Goal: Task Accomplishment & Management: Manage account settings

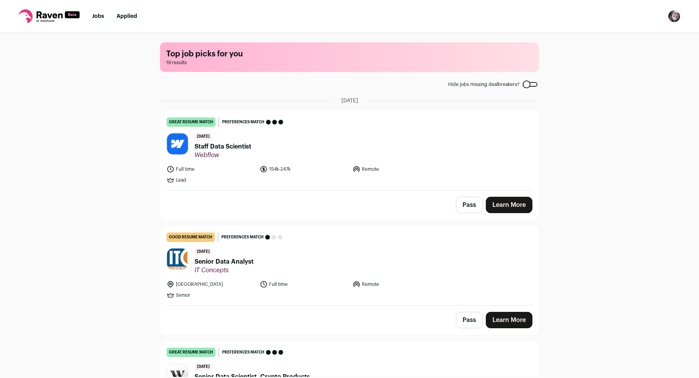
click at [672, 17] on img "Open dropdown" at bounding box center [674, 16] width 12 height 12
click at [624, 38] on link "Settings" at bounding box center [638, 36] width 86 height 19
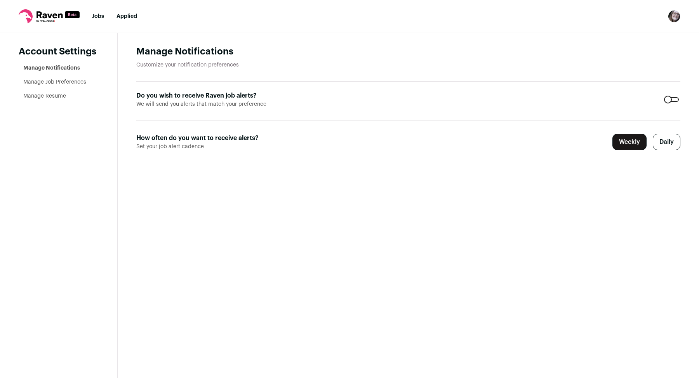
click at [54, 85] on li "Manage Job Preferences" at bounding box center [60, 82] width 75 height 8
click at [677, 136] on label "Daily" at bounding box center [667, 142] width 28 height 16
click at [98, 17] on link "Jobs" at bounding box center [98, 16] width 12 height 5
